Goal: Transaction & Acquisition: Purchase product/service

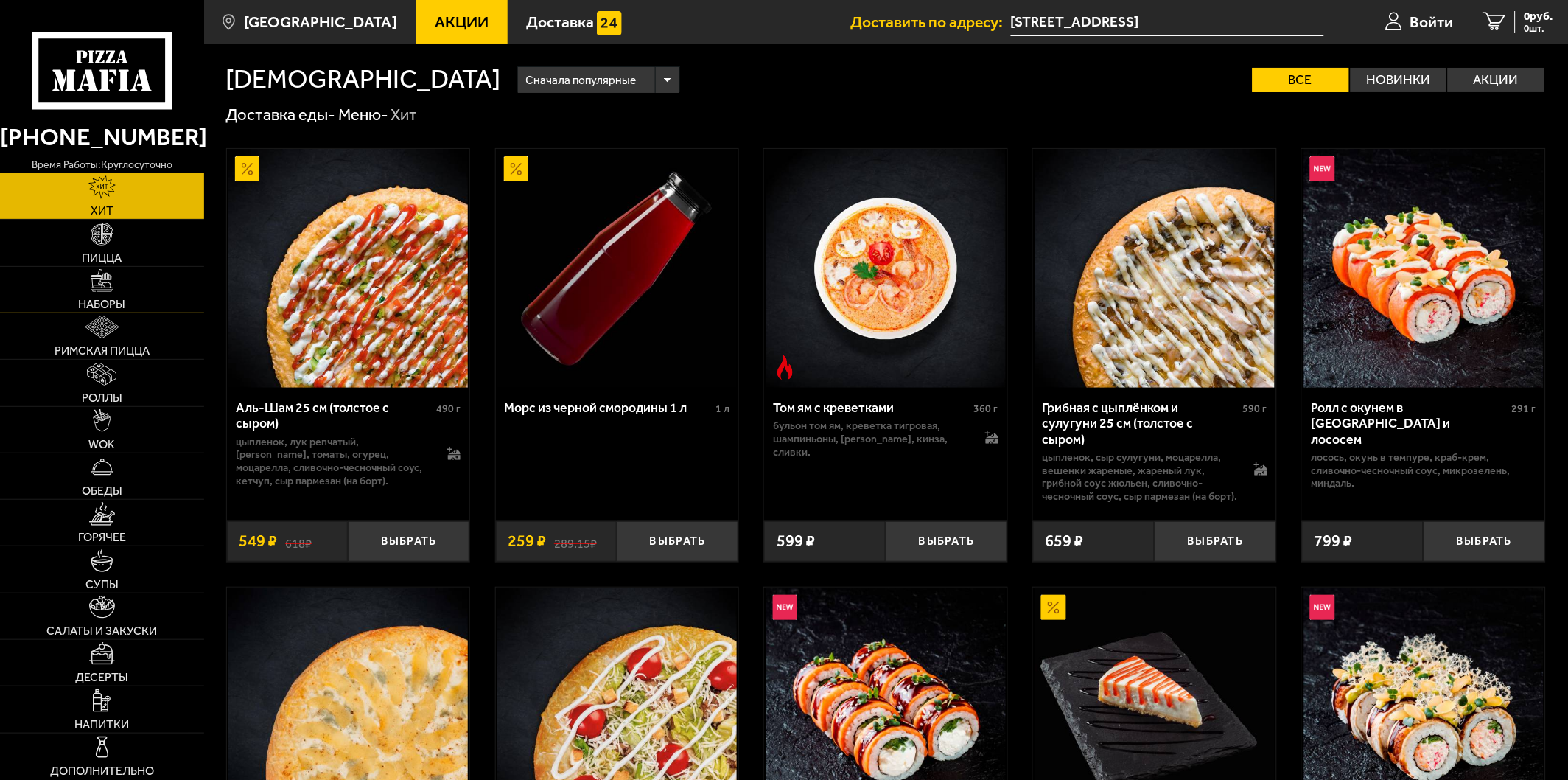
click at [102, 290] on img at bounding box center [102, 280] width 23 height 23
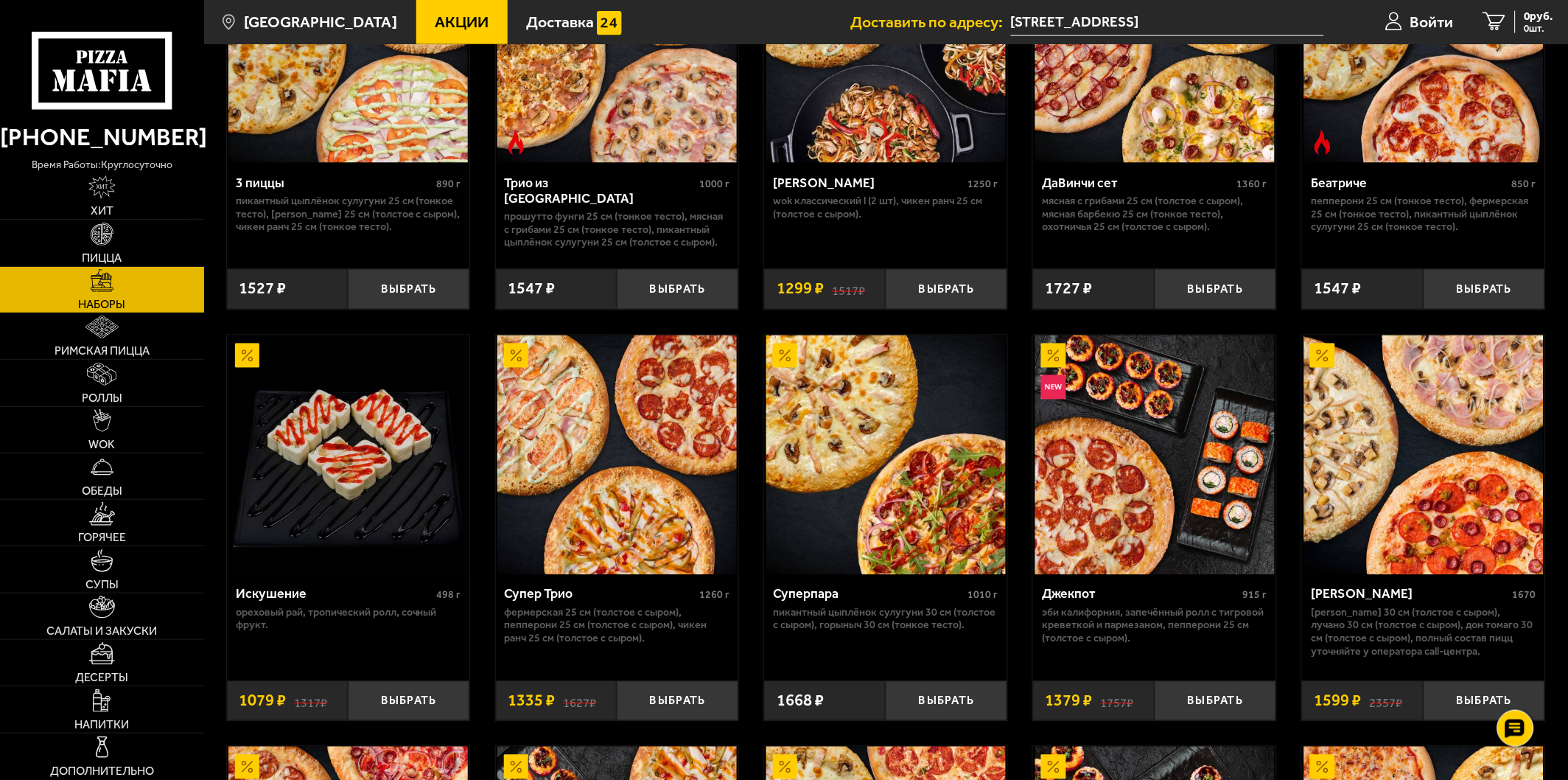
scroll to position [655, 0]
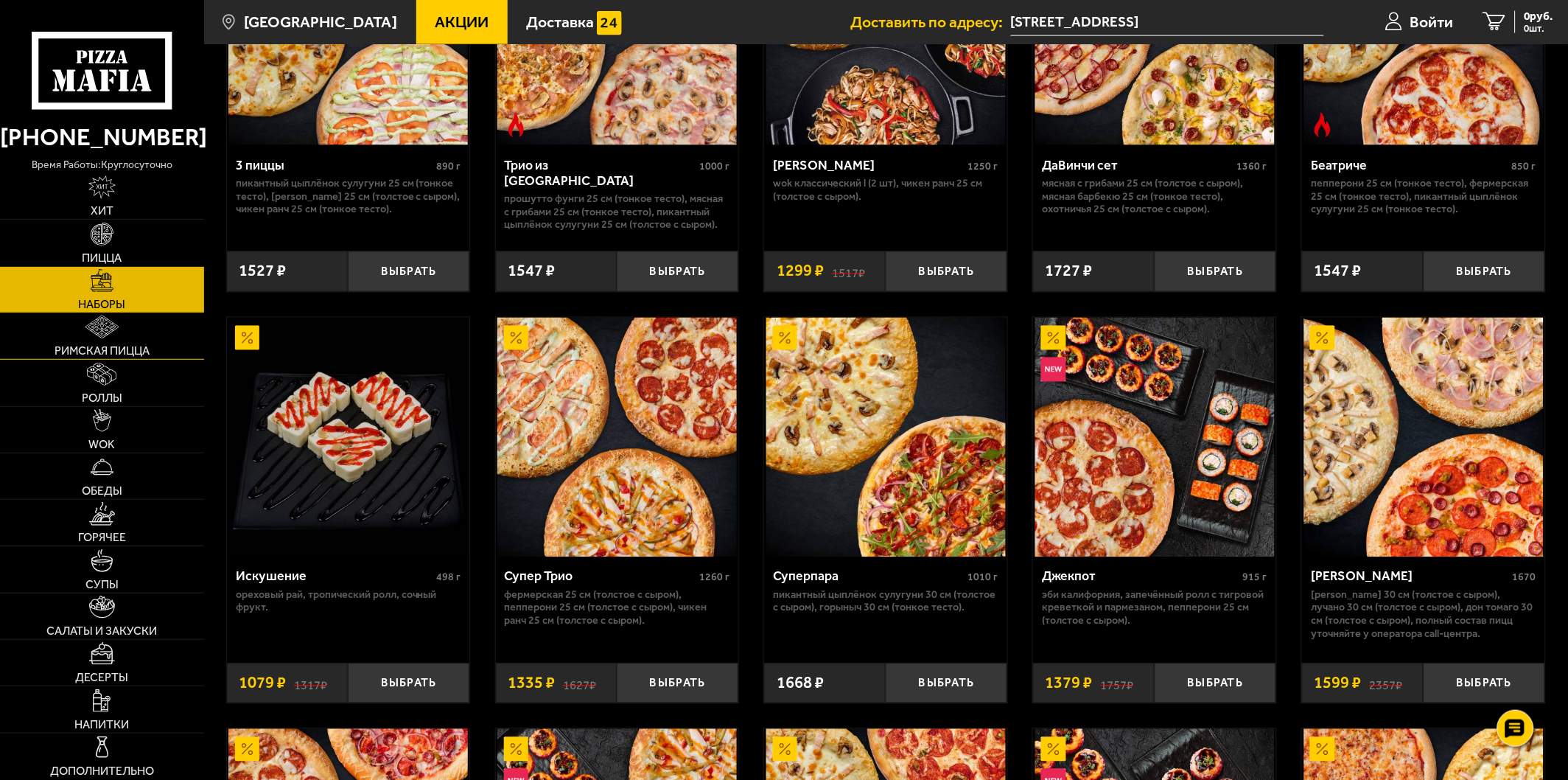
click at [105, 323] on img at bounding box center [102, 327] width 33 height 23
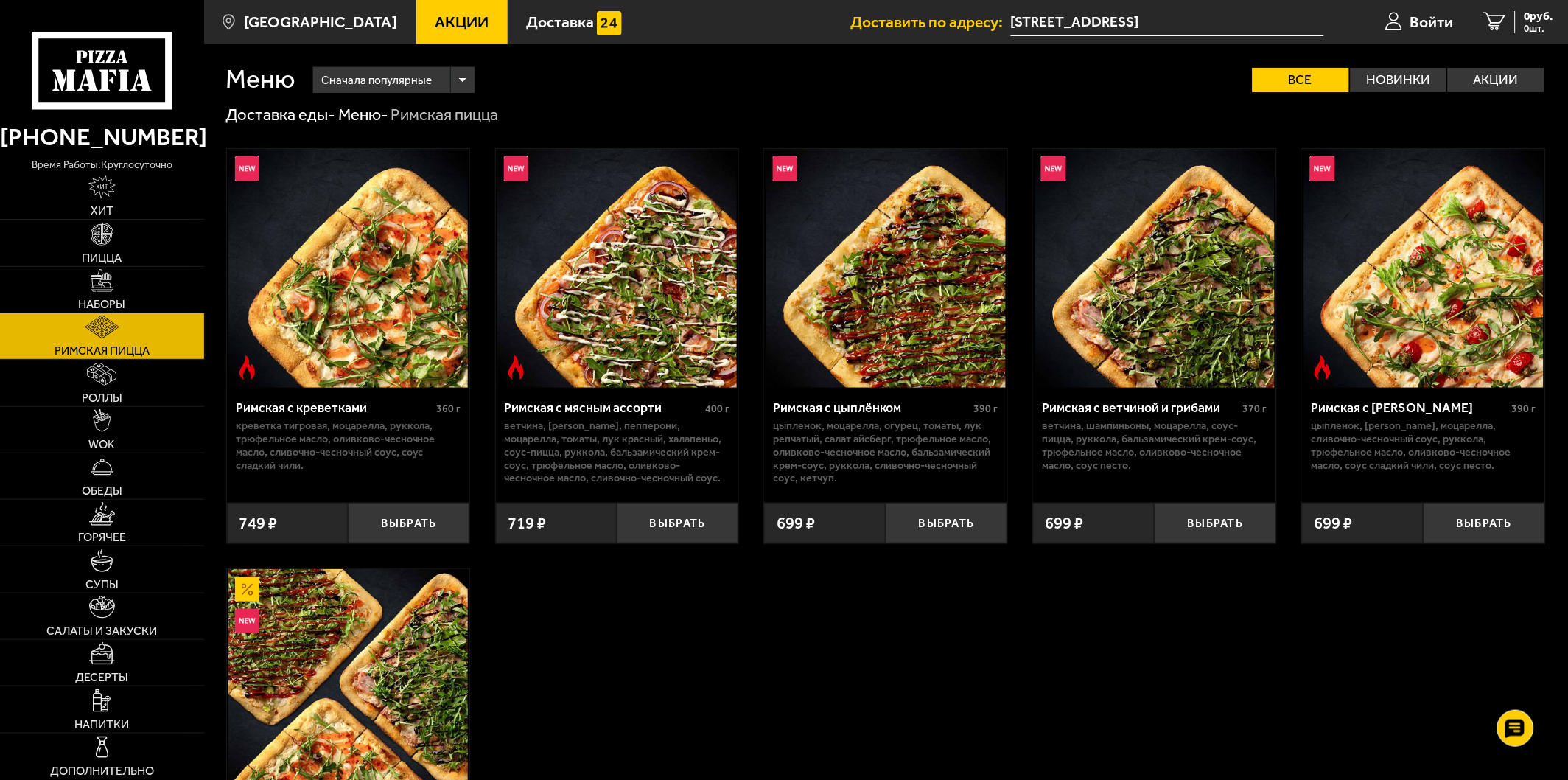
scroll to position [82, 0]
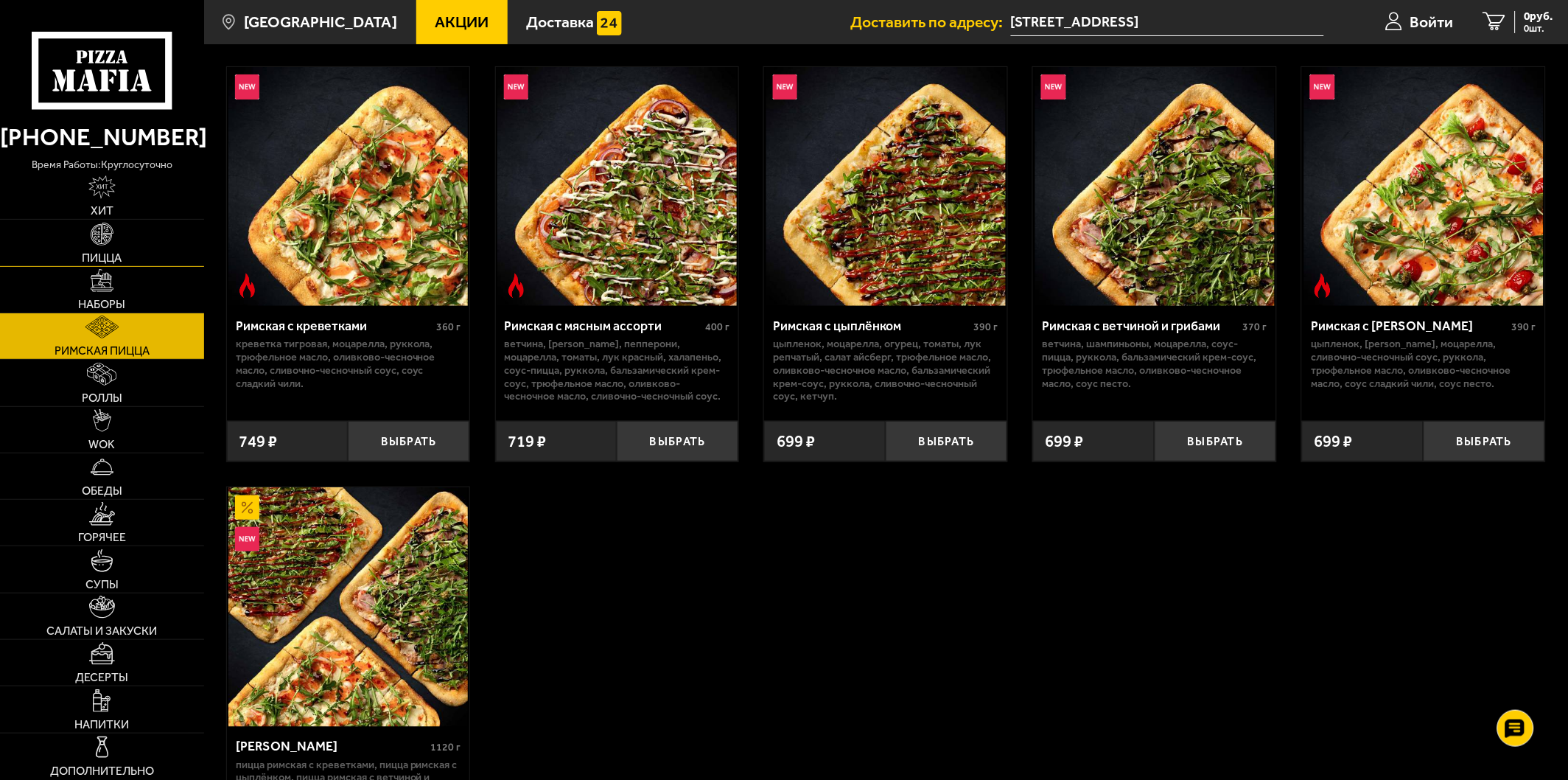
click at [91, 246] on link "Пицца" at bounding box center [102, 242] width 204 height 46
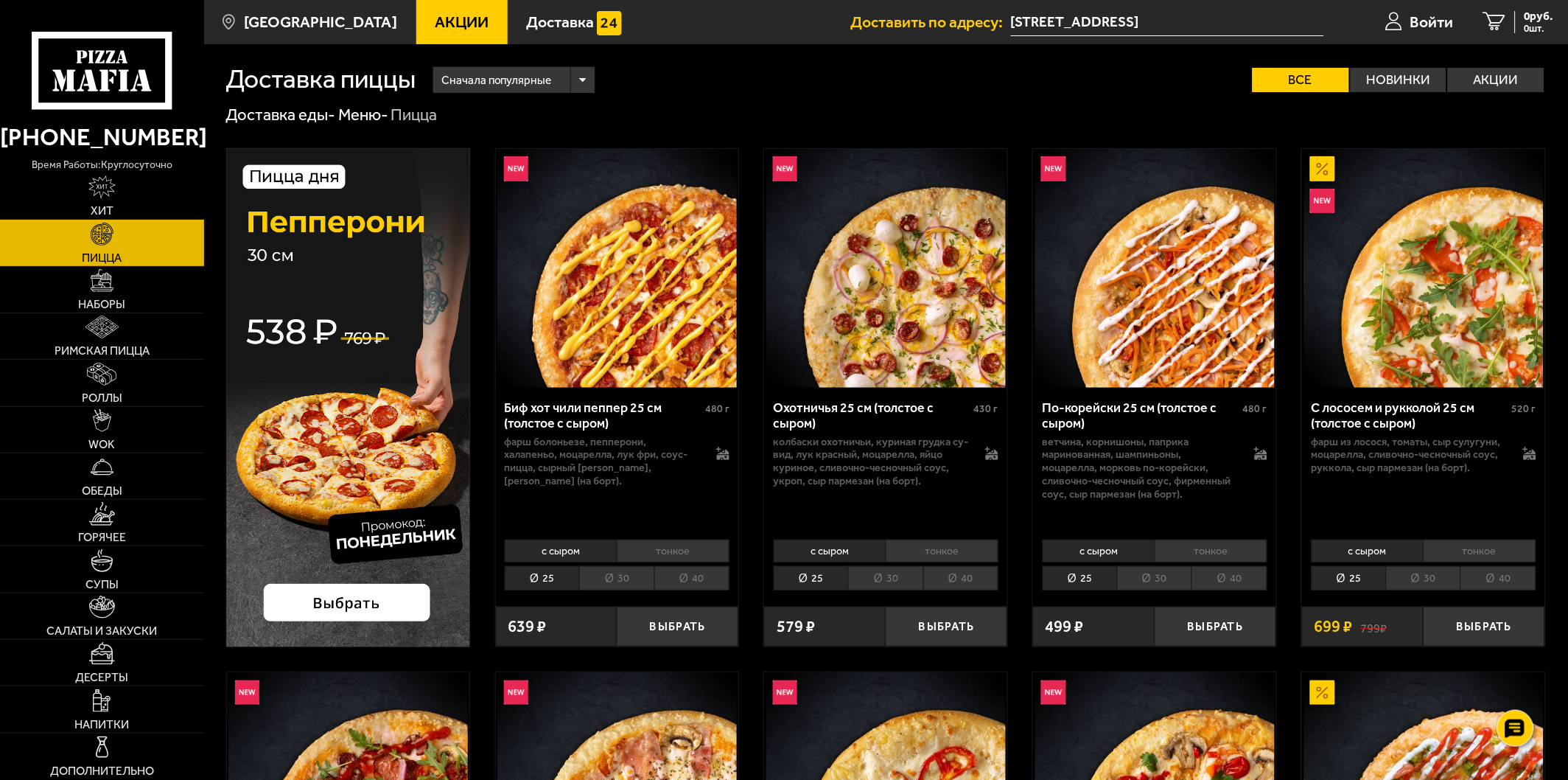
click at [614, 578] on li "30" at bounding box center [616, 578] width 74 height 25
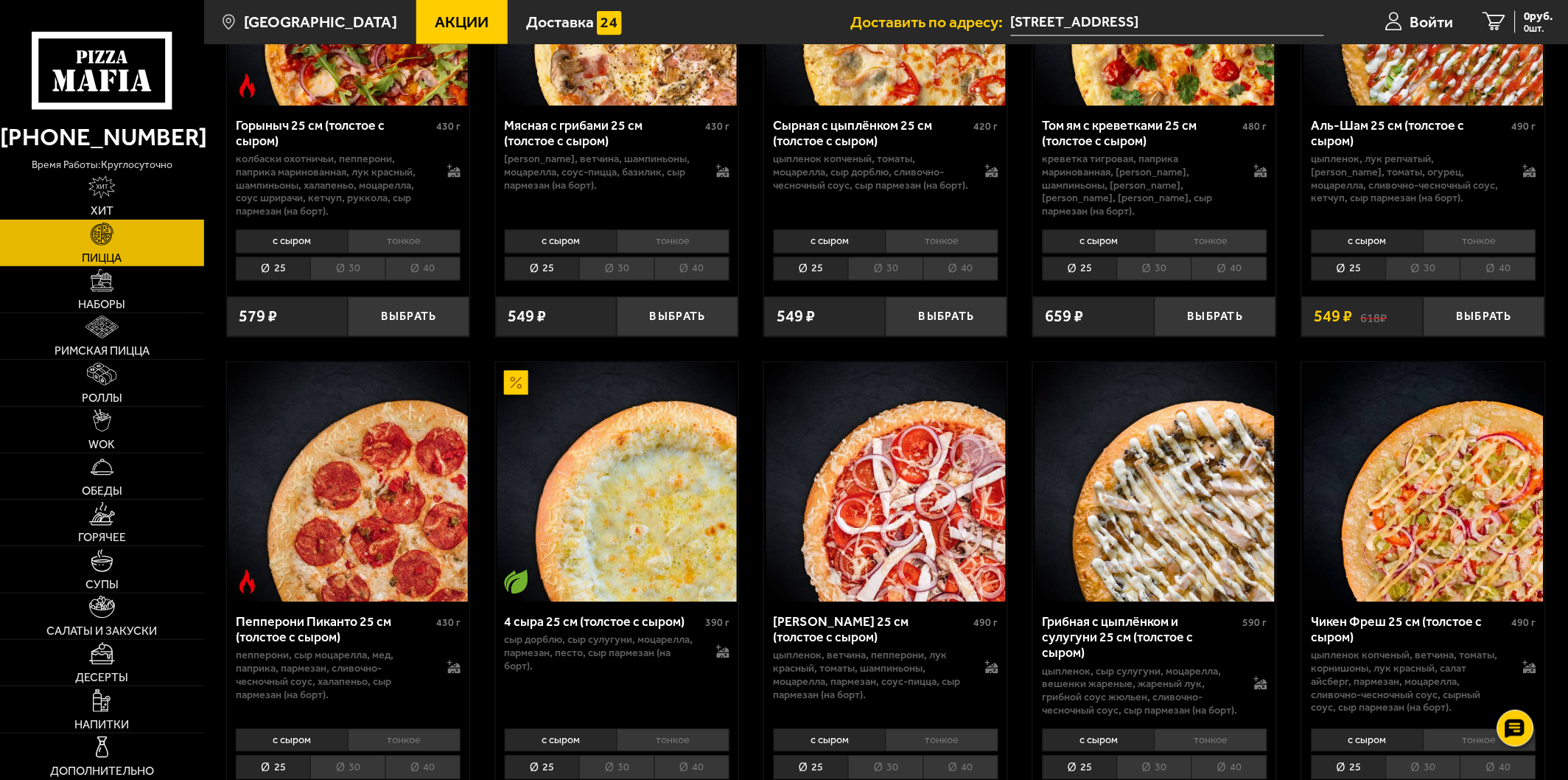
scroll to position [819, 0]
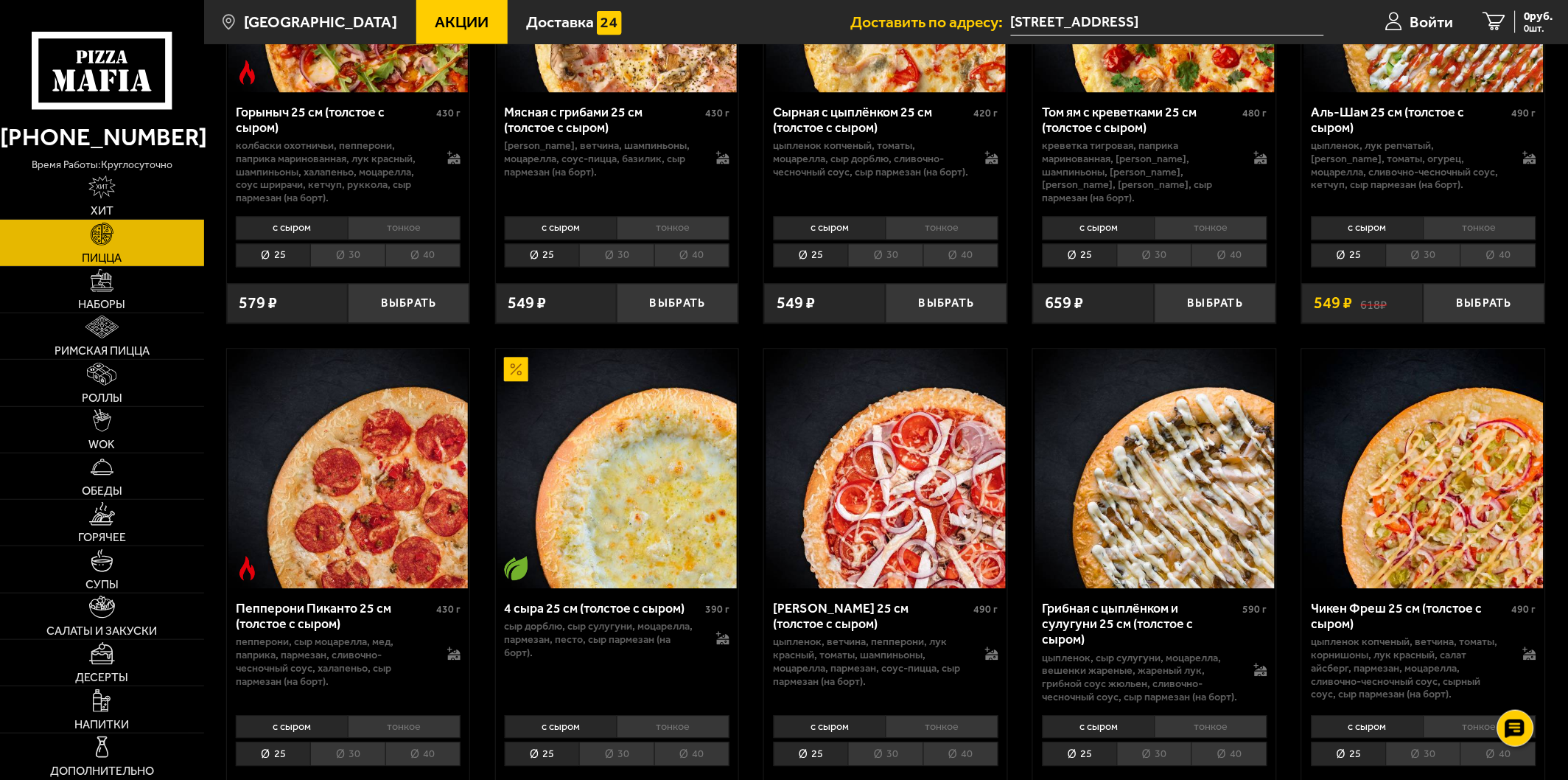
click at [882, 246] on li "30" at bounding box center [885, 256] width 74 height 25
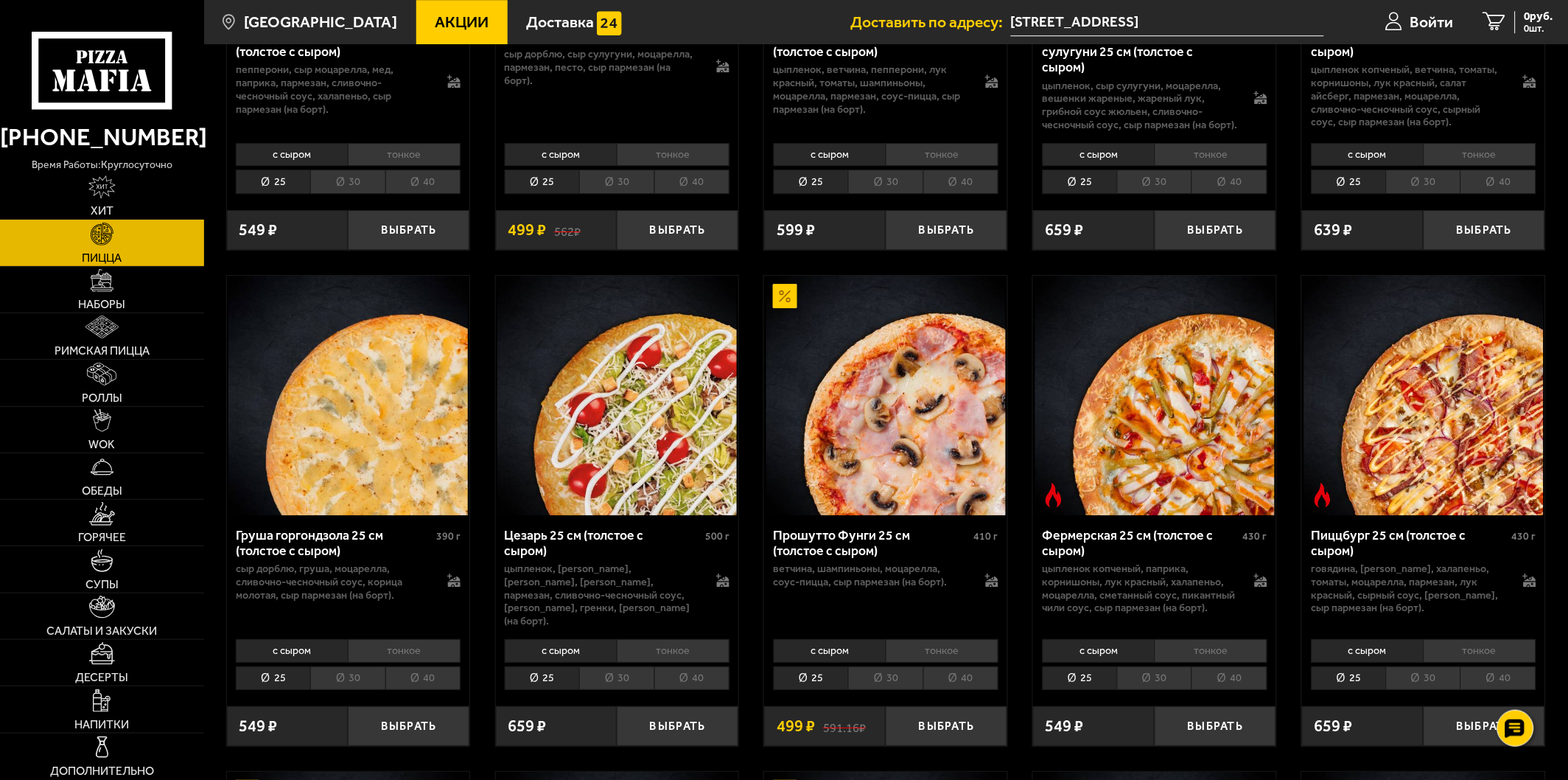
scroll to position [1475, 0]
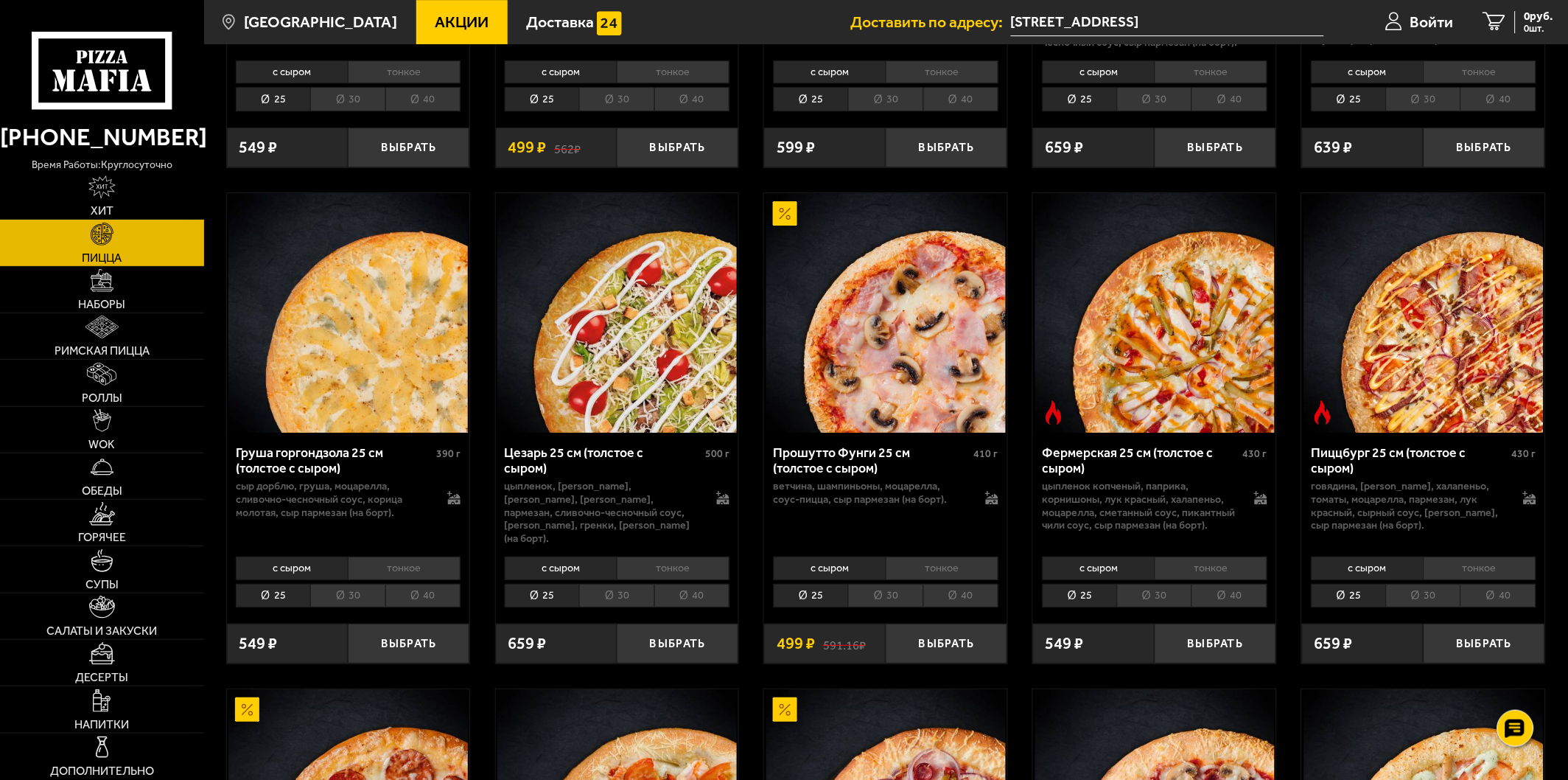
click at [894, 600] on li "30" at bounding box center [885, 596] width 74 height 25
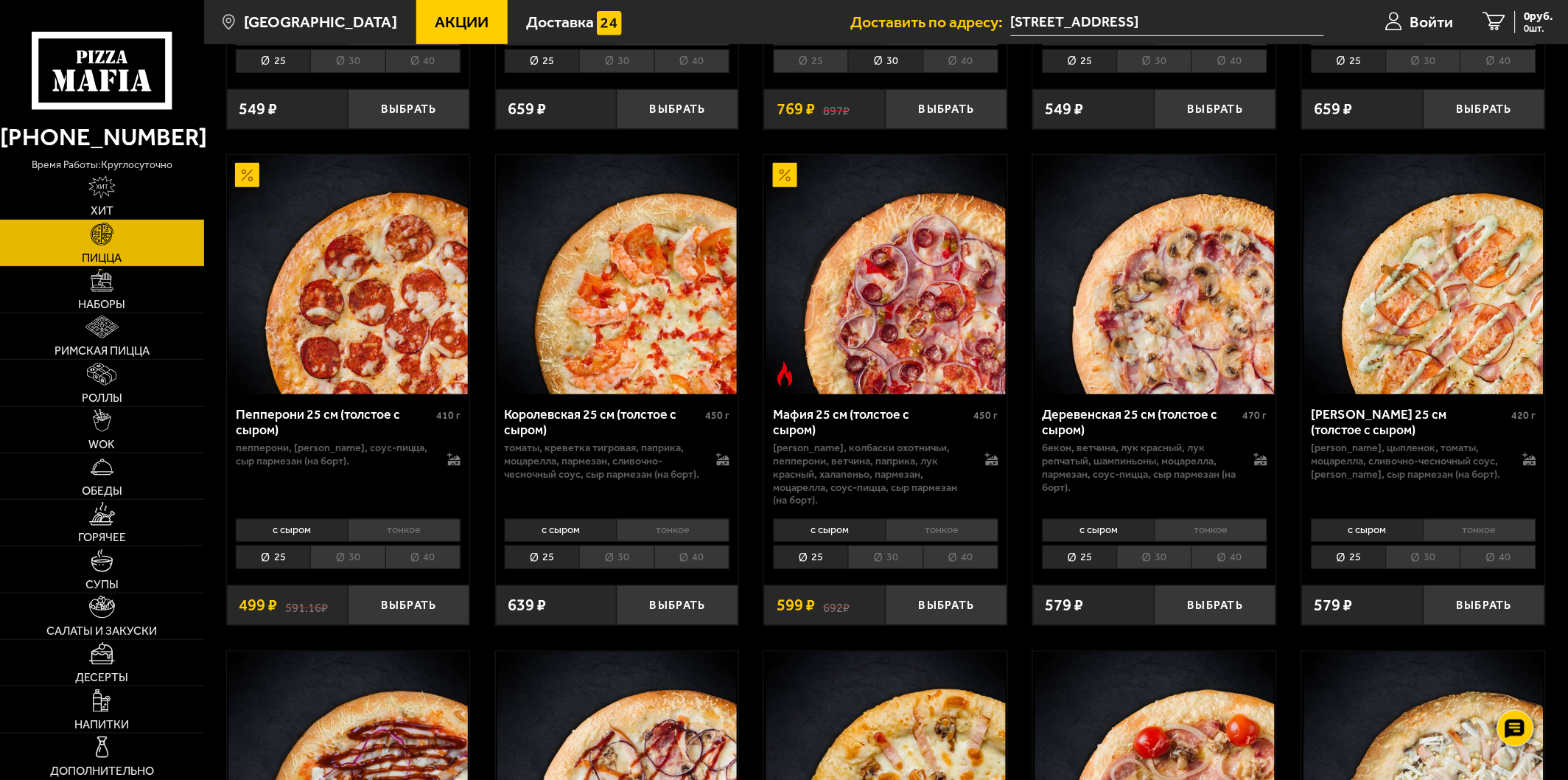
scroll to position [2047, 0]
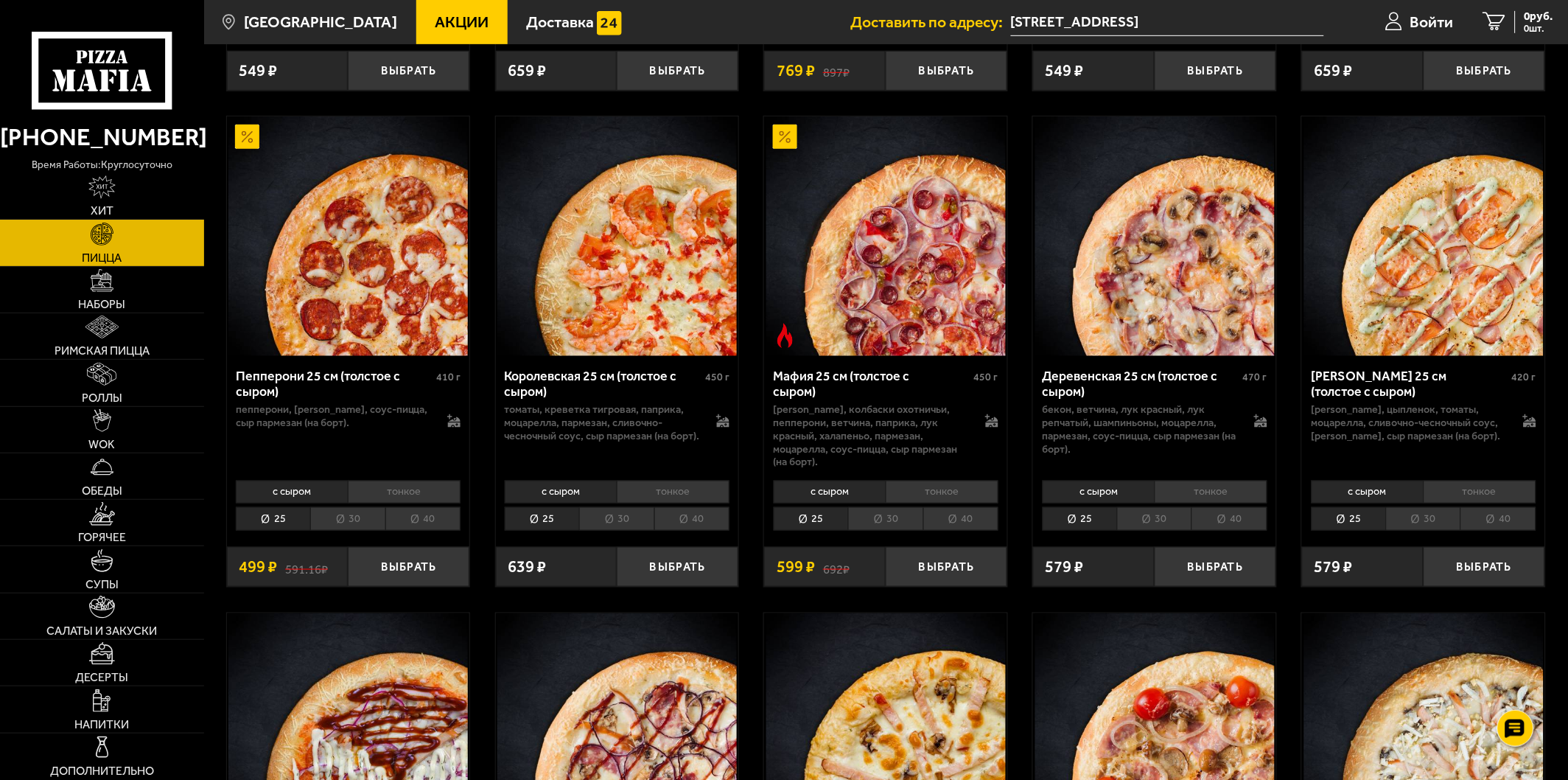
click at [881, 509] on li "30" at bounding box center [885, 520] width 74 height 25
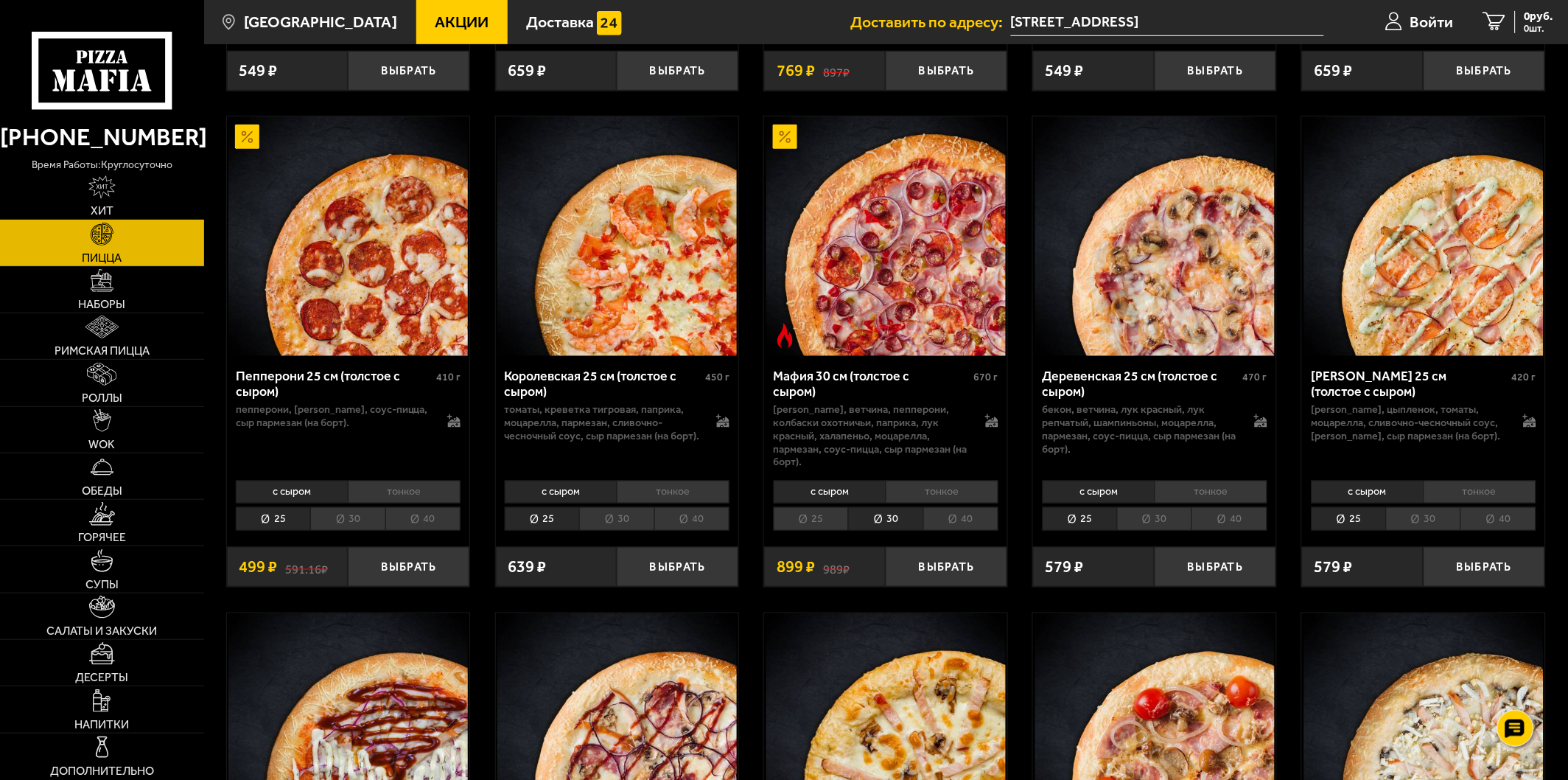
click at [341, 516] on li "30" at bounding box center [347, 520] width 74 height 25
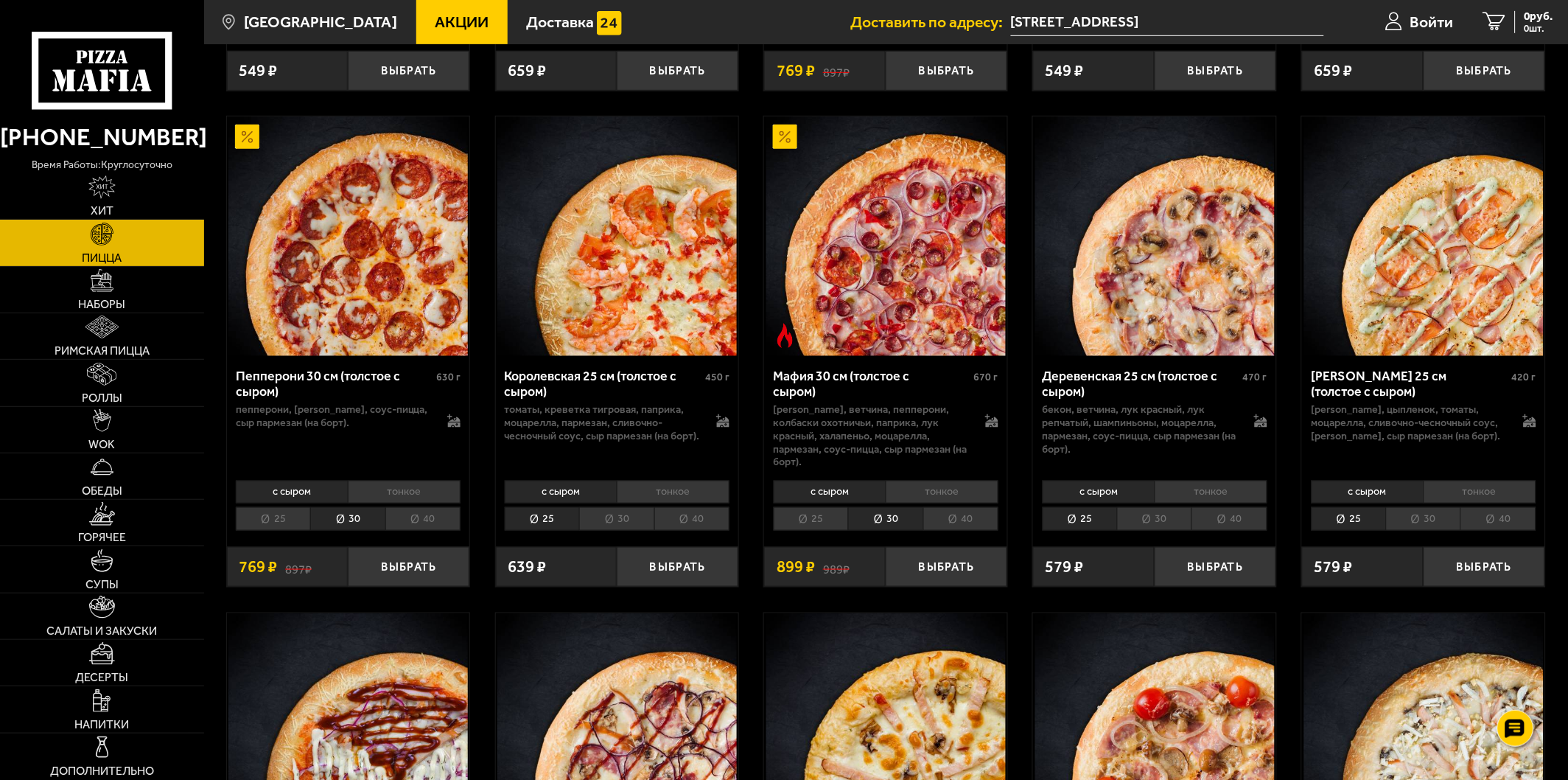
click at [284, 510] on li "25" at bounding box center [272, 520] width 74 height 25
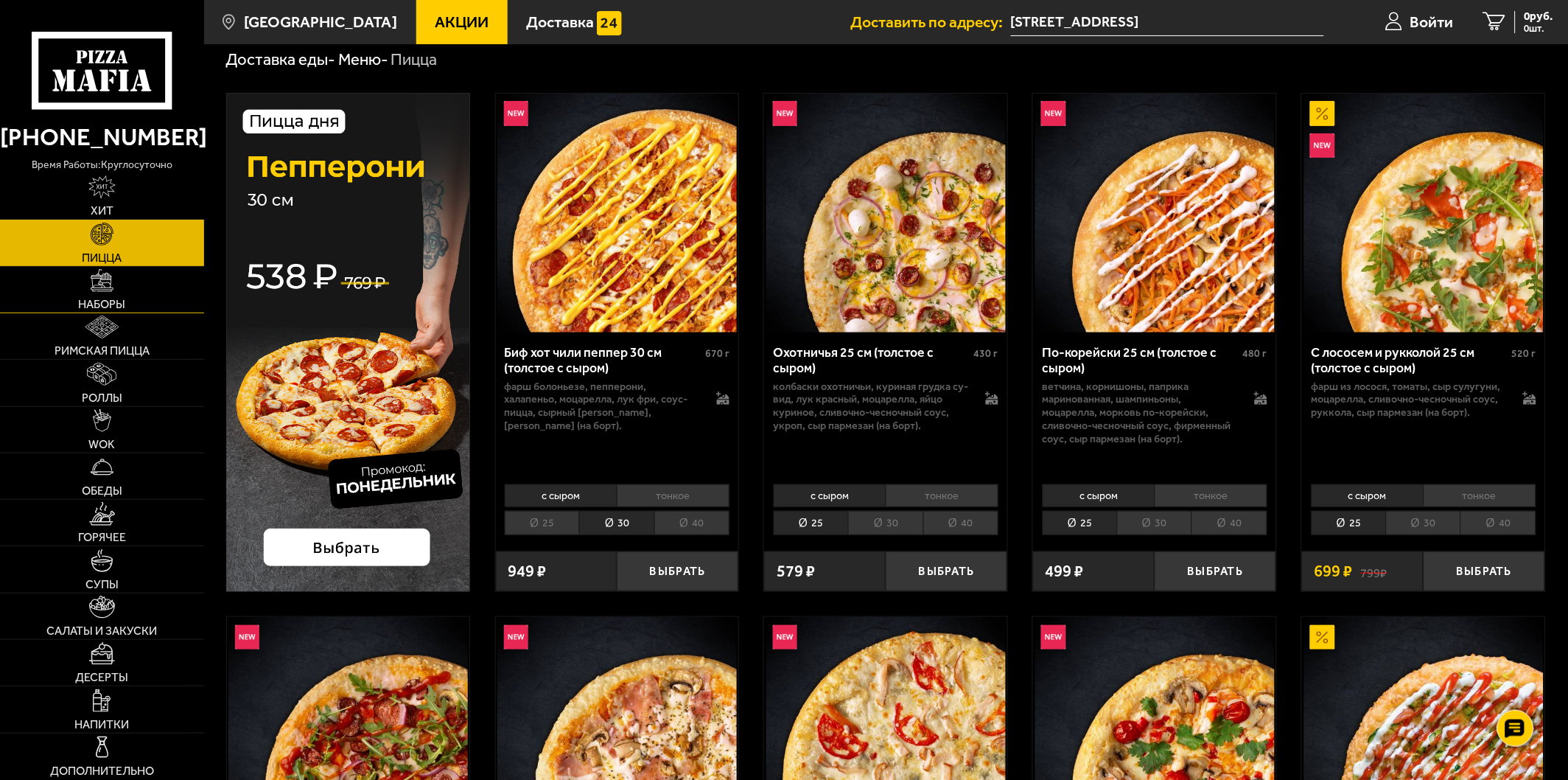
scroll to position [82, 0]
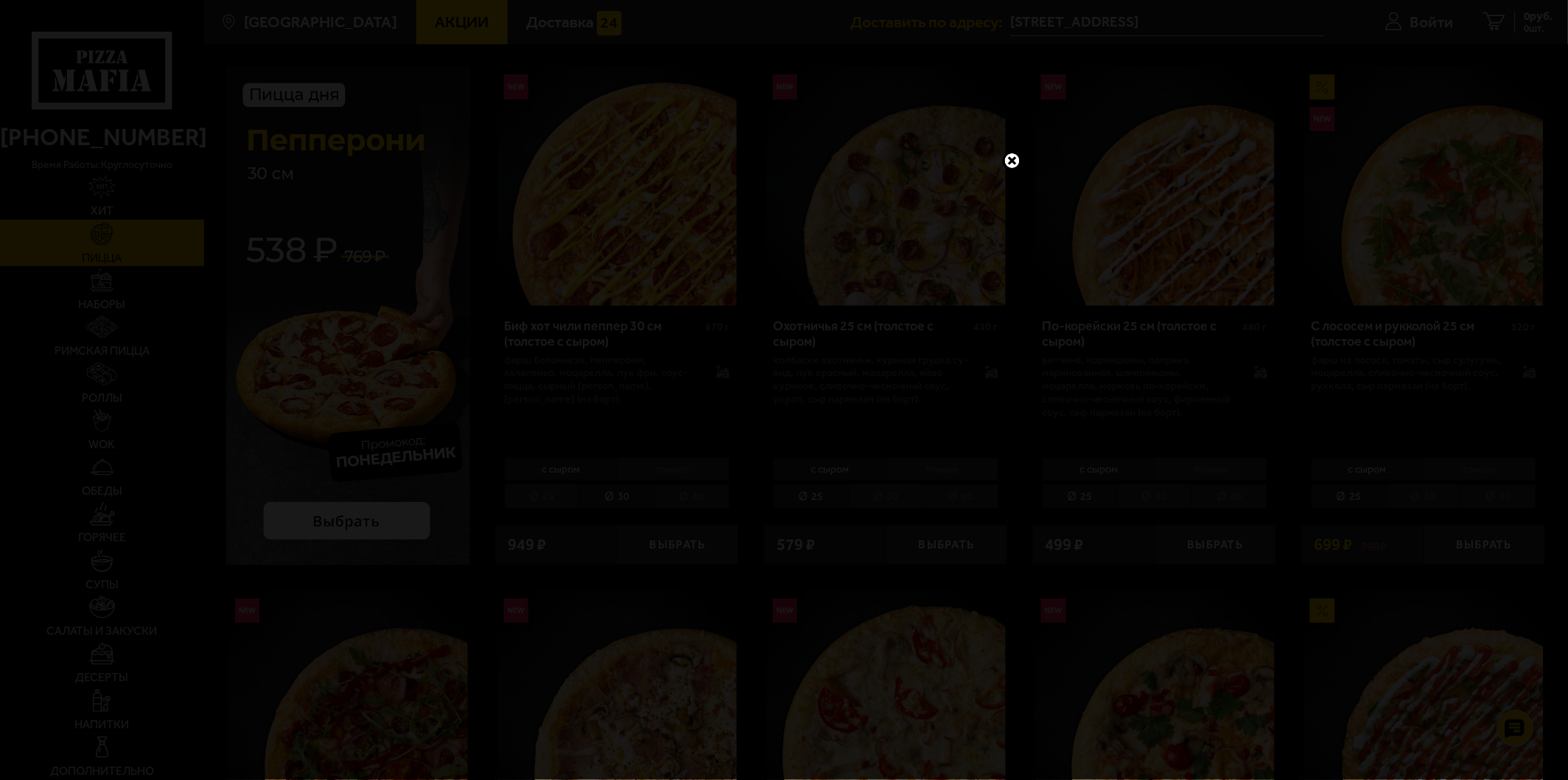
click at [1014, 165] on link at bounding box center [1012, 161] width 19 height 19
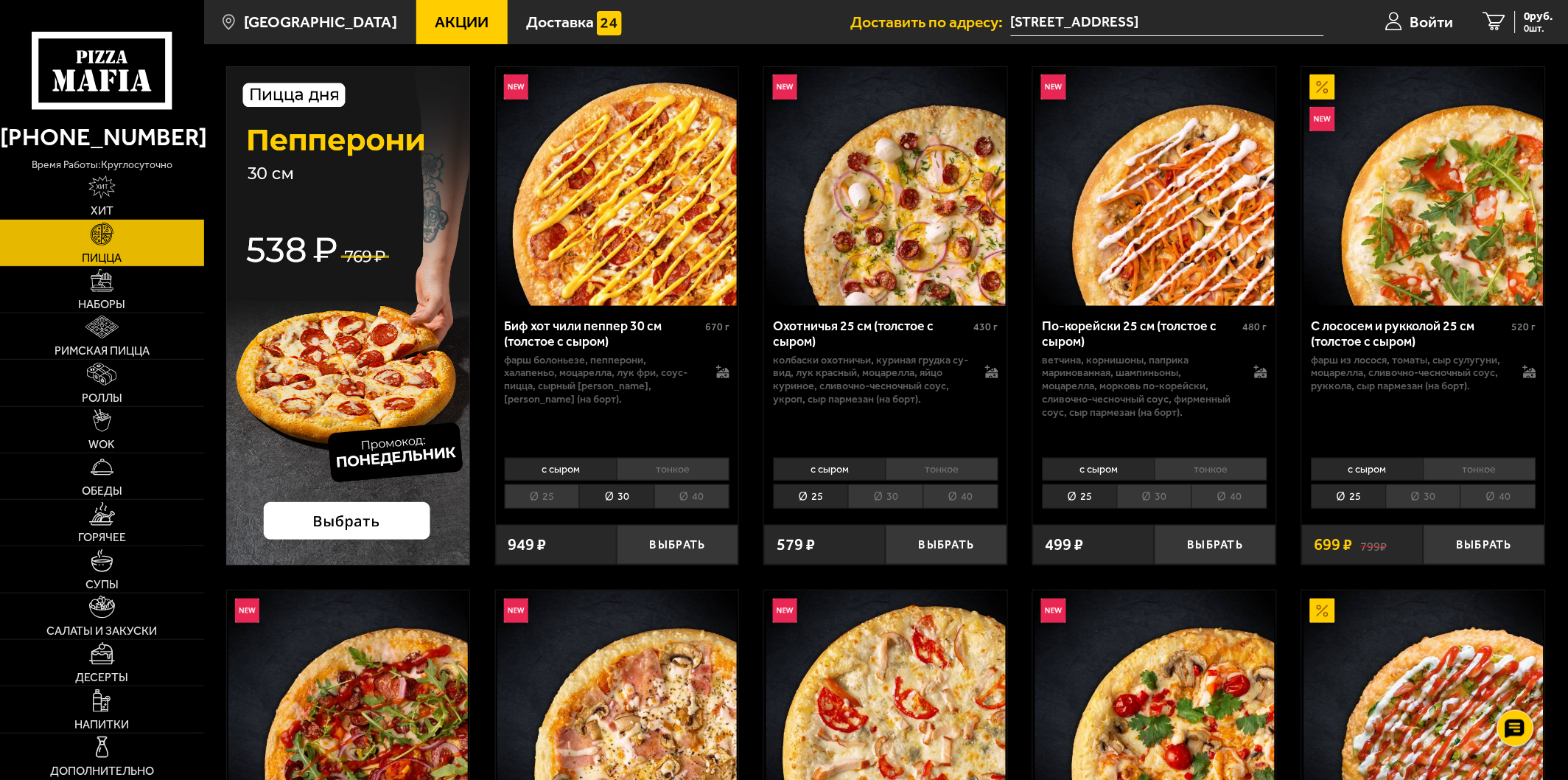
click at [435, 14] on span "Акции" at bounding box center [462, 22] width 54 height 16
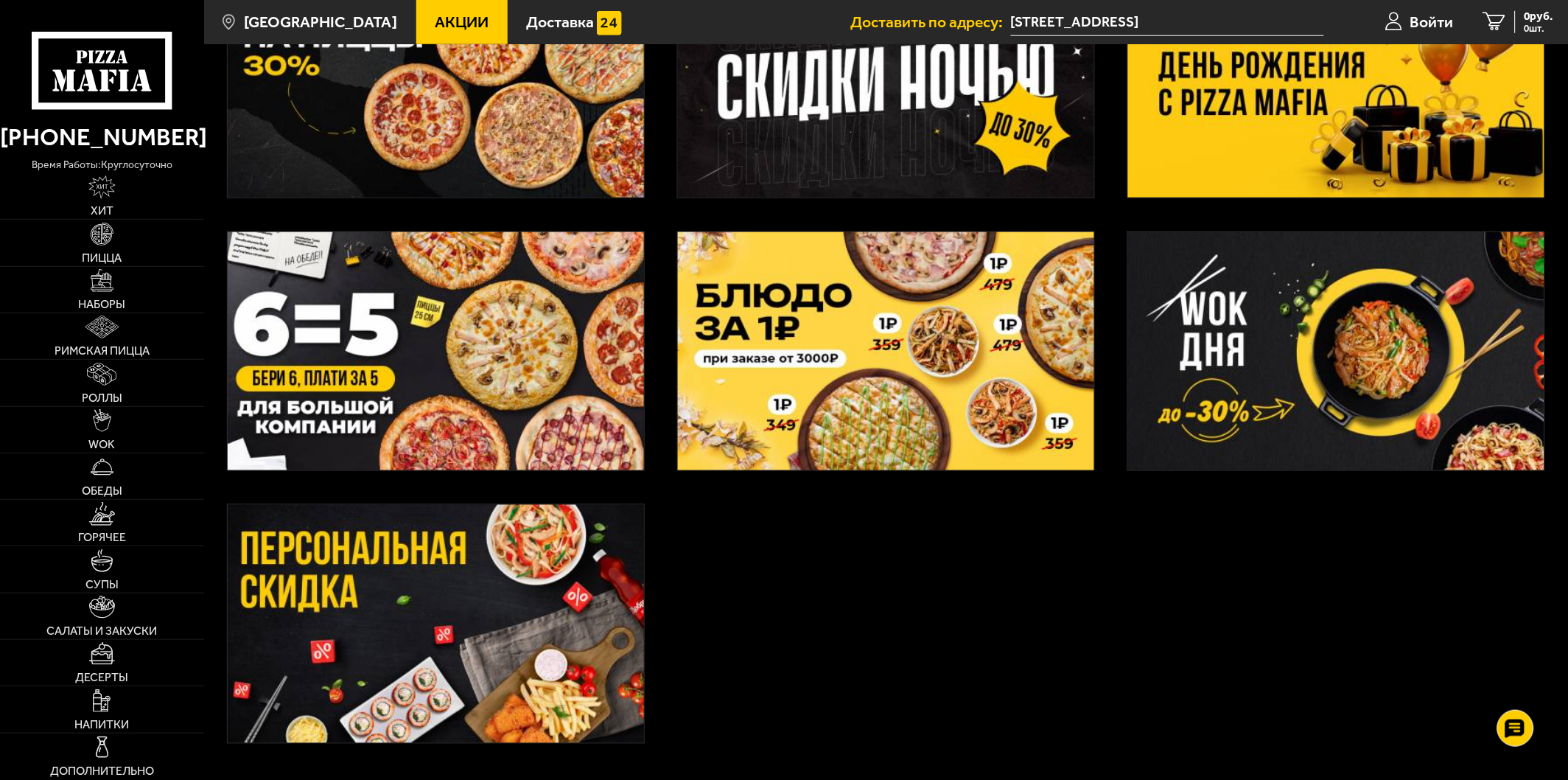
scroll to position [491, 0]
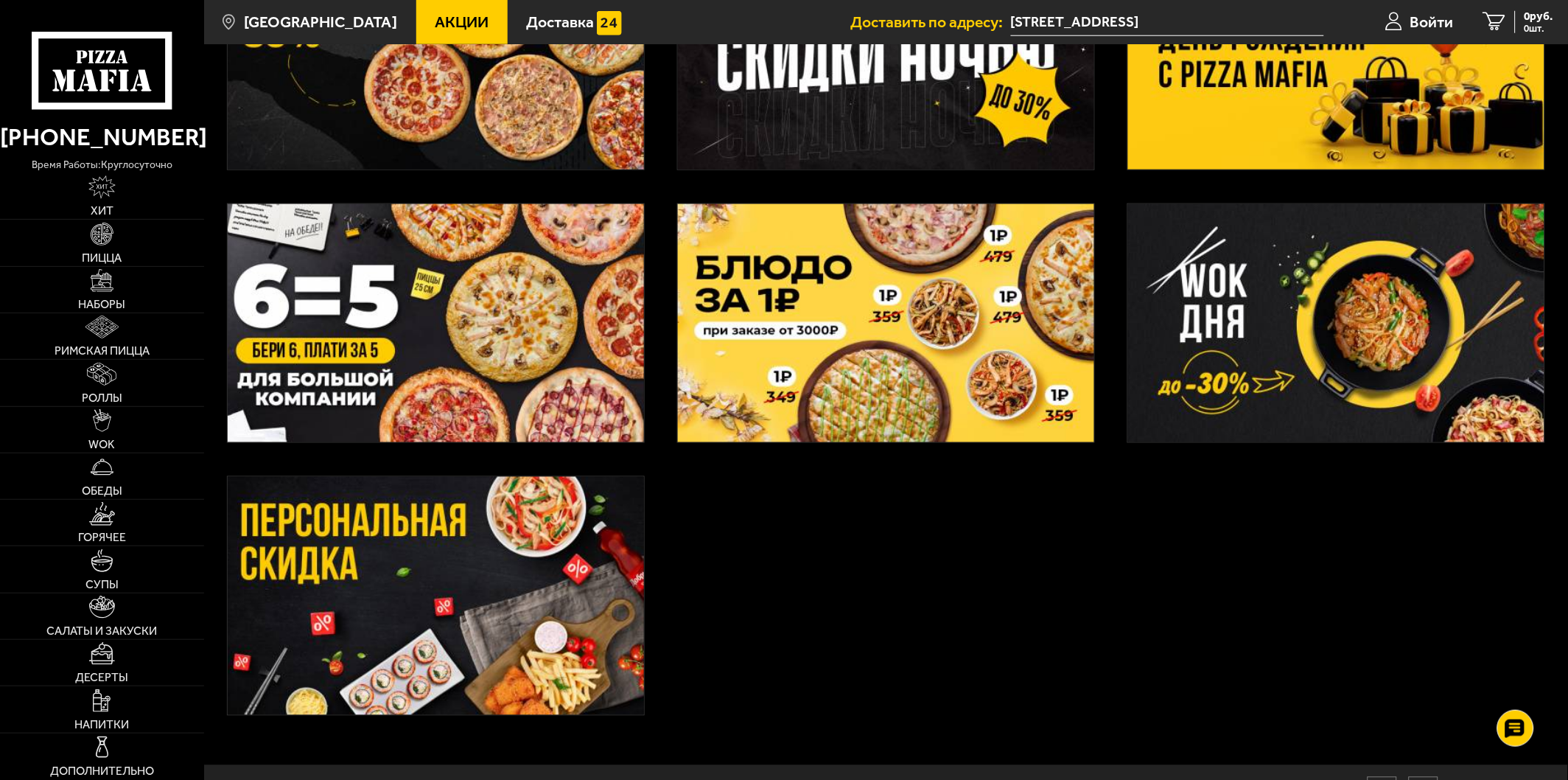
drag, startPoint x: 904, startPoint y: 315, endPoint x: 760, endPoint y: 659, distance: 372.9
click at [760, 659] on div "3 пиццы за 1365 рублей 🍕" at bounding box center [886, 200] width 1364 height 1130
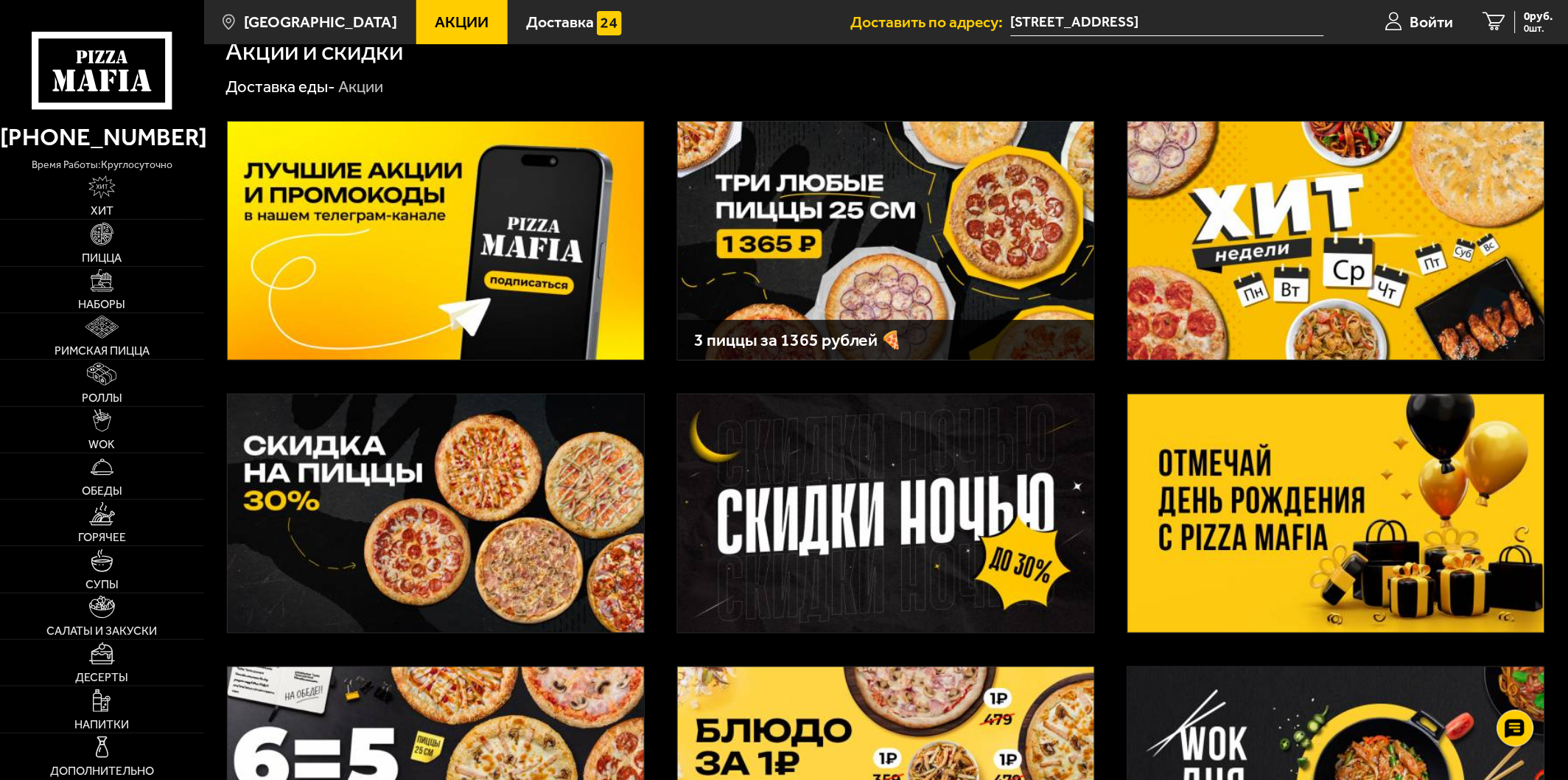
scroll to position [0, 0]
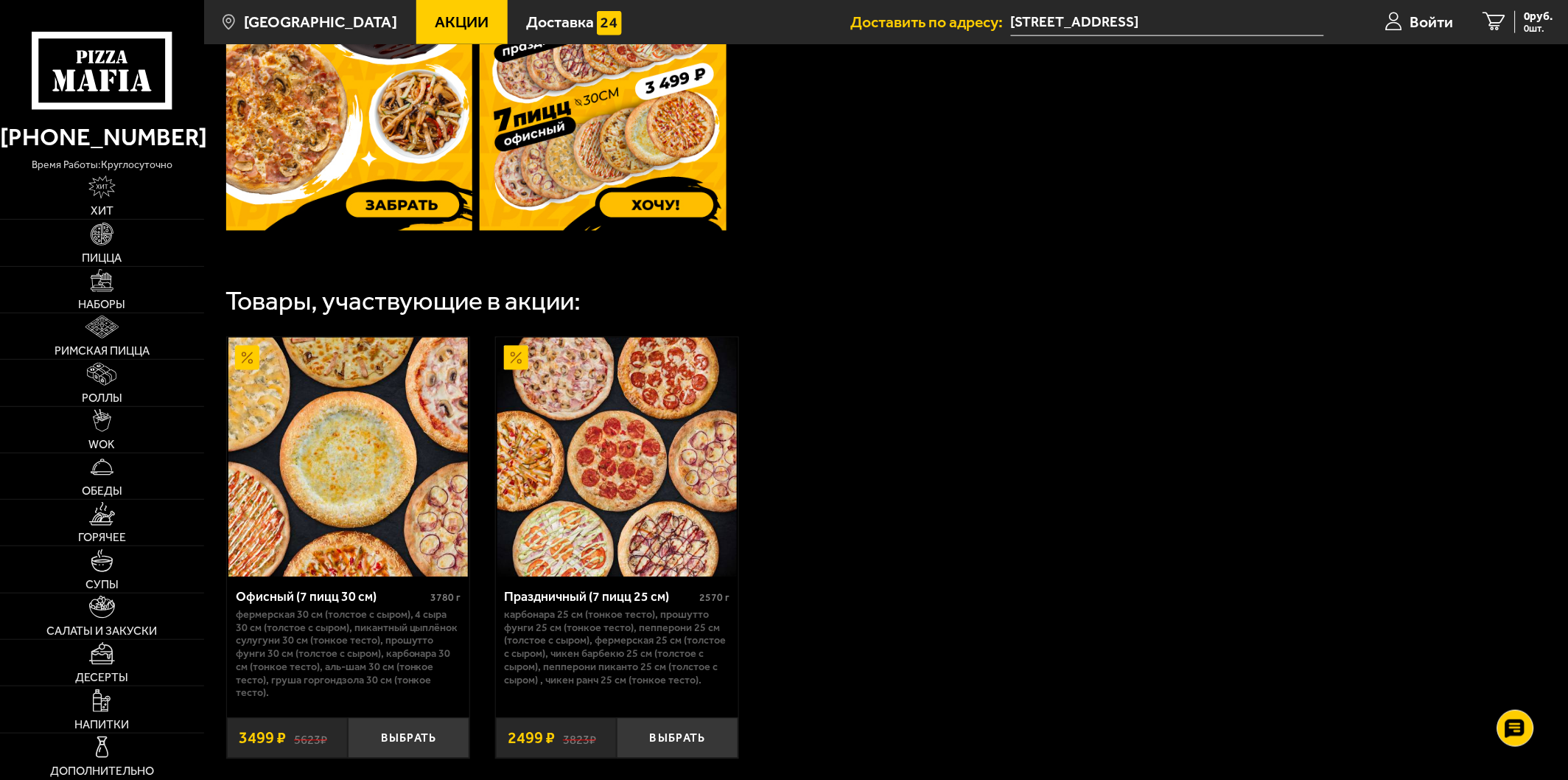
scroll to position [281, 0]
